Goal: Information Seeking & Learning: Learn about a topic

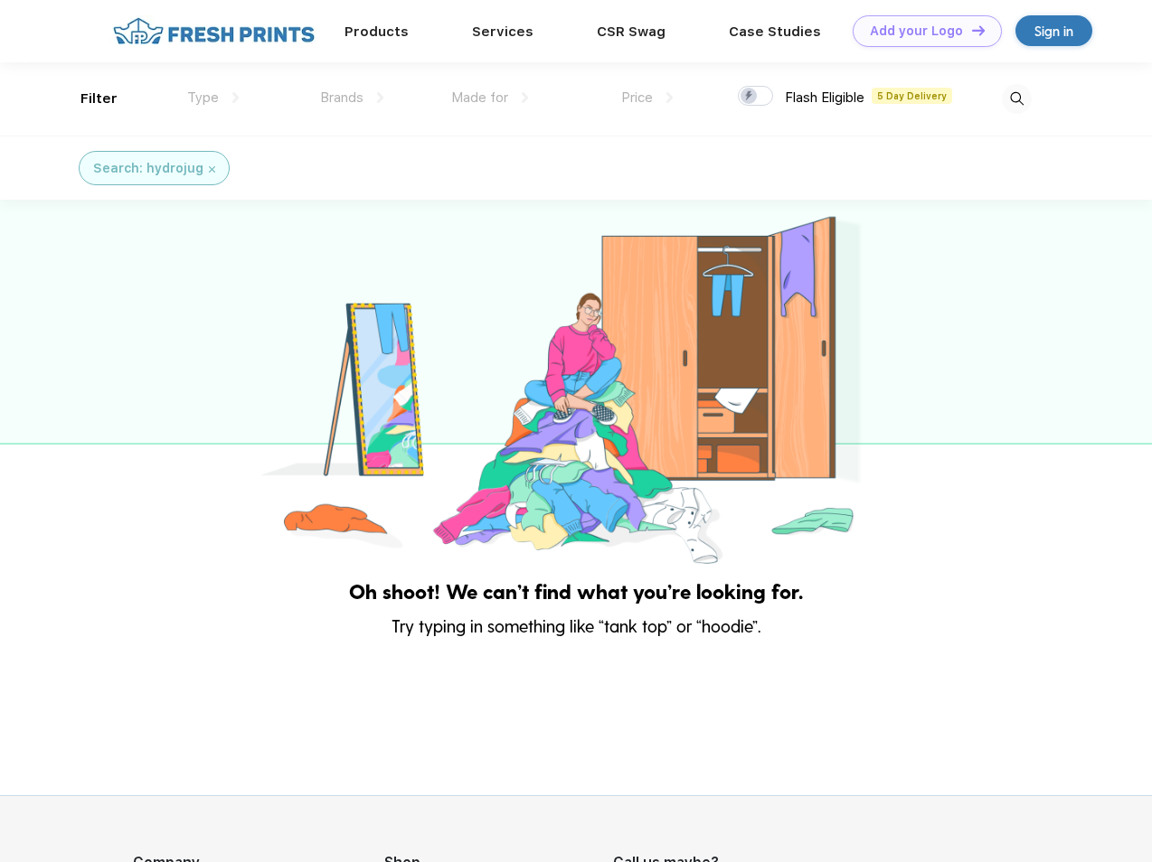
scroll to position [1, 0]
click at [920, 31] on link "Add your Logo Design Tool" at bounding box center [927, 31] width 149 height 32
click at [87, 99] on div "Filter" at bounding box center [98, 99] width 37 height 21
click at [213, 98] on span "Type" at bounding box center [203, 98] width 32 height 16
click at [352, 98] on span "Brands" at bounding box center [341, 98] width 43 height 16
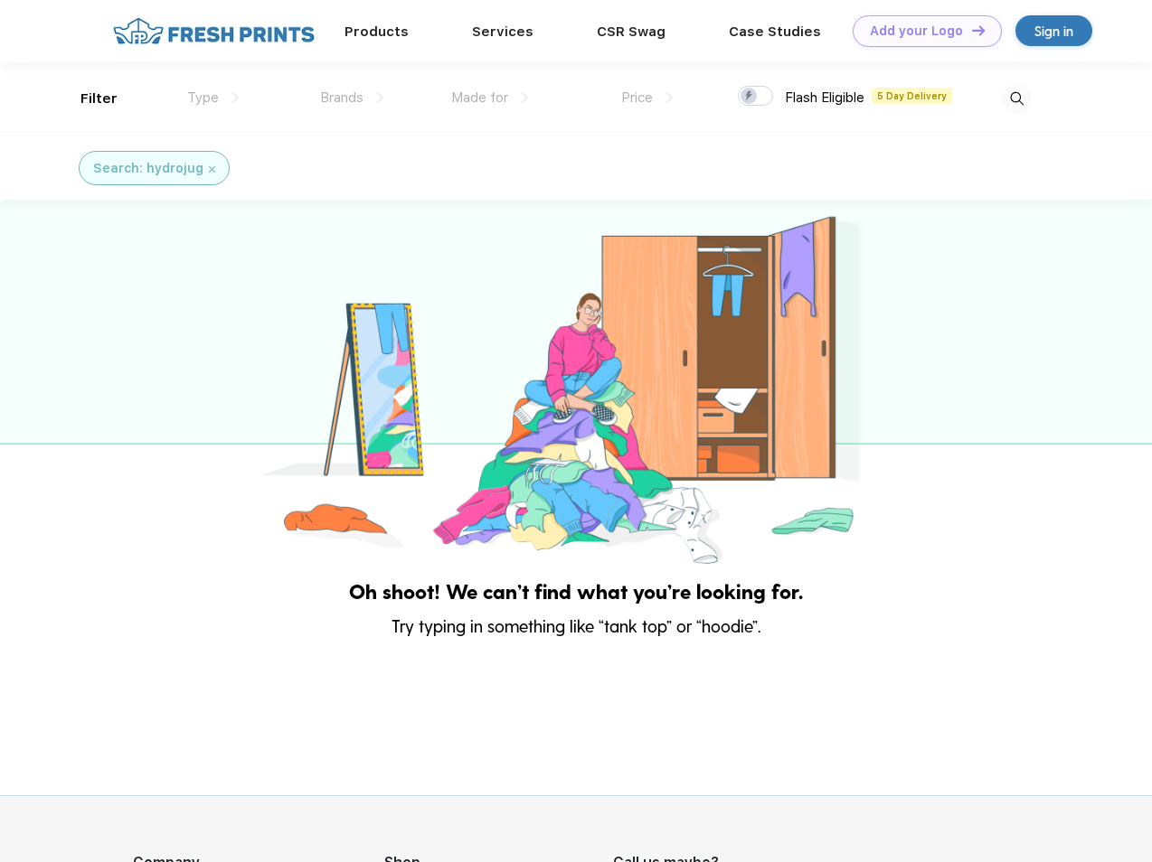
click at [490, 98] on span "Made for" at bounding box center [479, 98] width 57 height 16
click at [647, 98] on span "Price" at bounding box center [637, 98] width 32 height 16
click at [756, 97] on div at bounding box center [755, 96] width 35 height 20
click at [749, 97] on input "checkbox" at bounding box center [744, 91] width 12 height 12
click at [1016, 99] on img at bounding box center [1017, 99] width 30 height 30
